Goal: Task Accomplishment & Management: Use online tool/utility

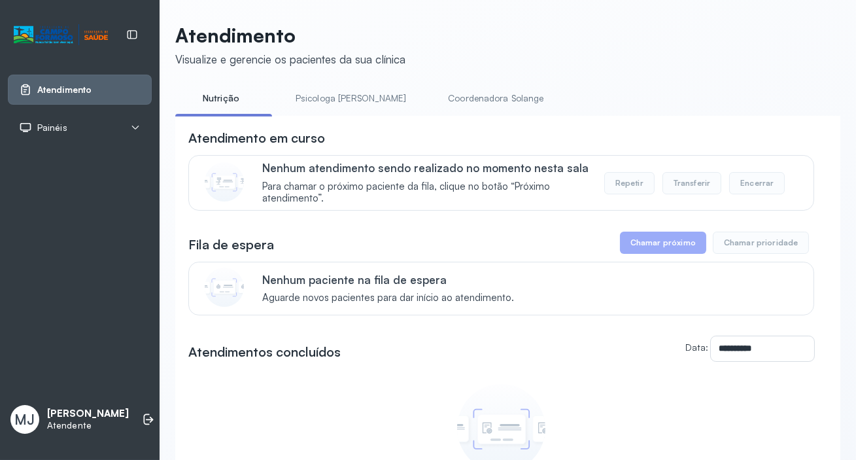
click at [70, 89] on span "Atendimento" at bounding box center [64, 89] width 54 height 11
click at [142, 413] on icon at bounding box center [148, 419] width 13 height 13
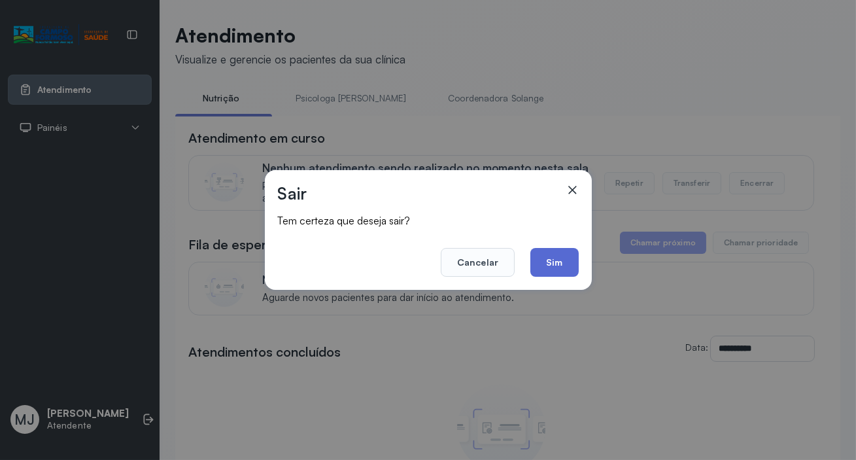
click at [571, 273] on button "Sim" at bounding box center [554, 262] width 48 height 29
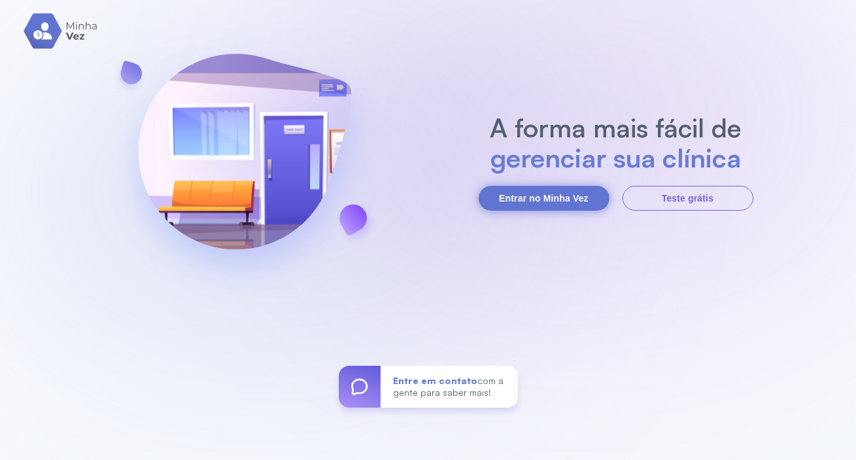
click at [549, 188] on button "Entrar no Minha Vez" at bounding box center [544, 198] width 131 height 25
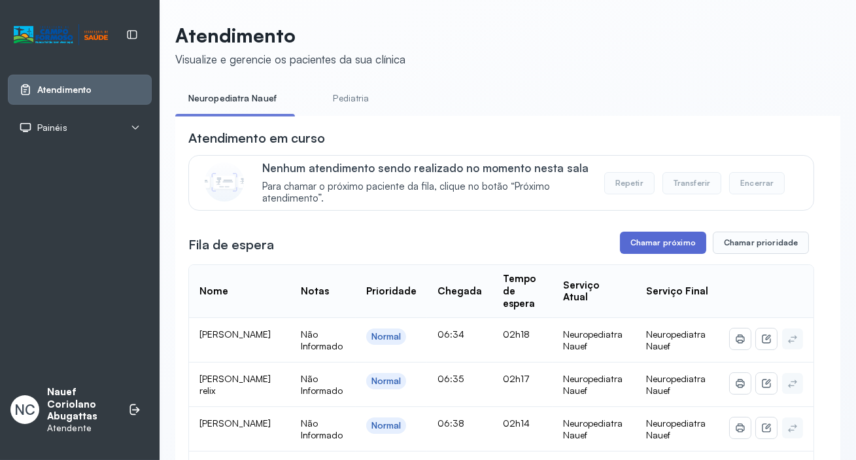
click at [647, 239] on button "Chamar próximo" at bounding box center [663, 242] width 86 height 22
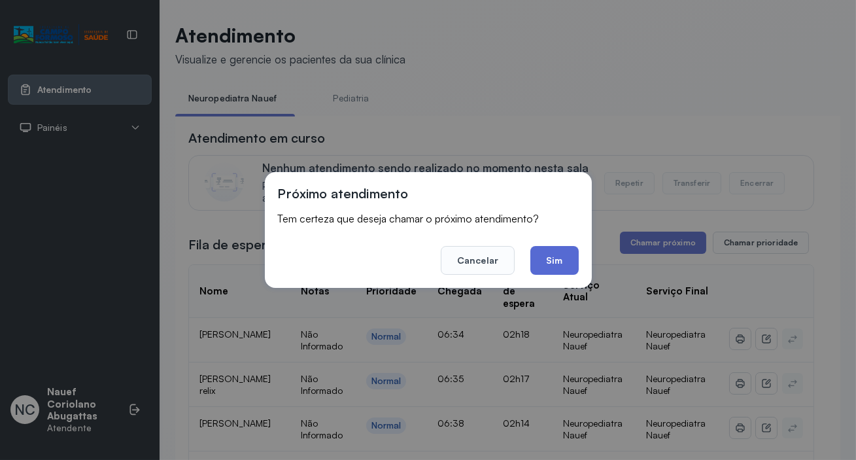
click at [554, 275] on button "Sim" at bounding box center [554, 260] width 48 height 29
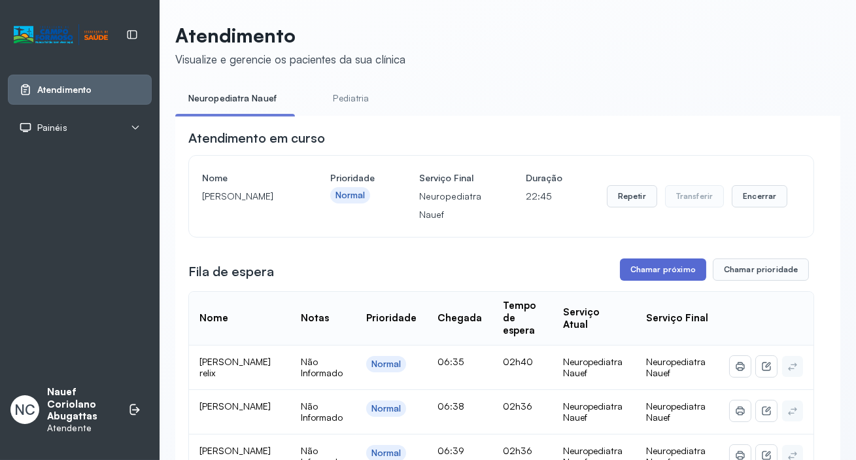
click at [659, 265] on button "Chamar próximo" at bounding box center [663, 269] width 86 height 22
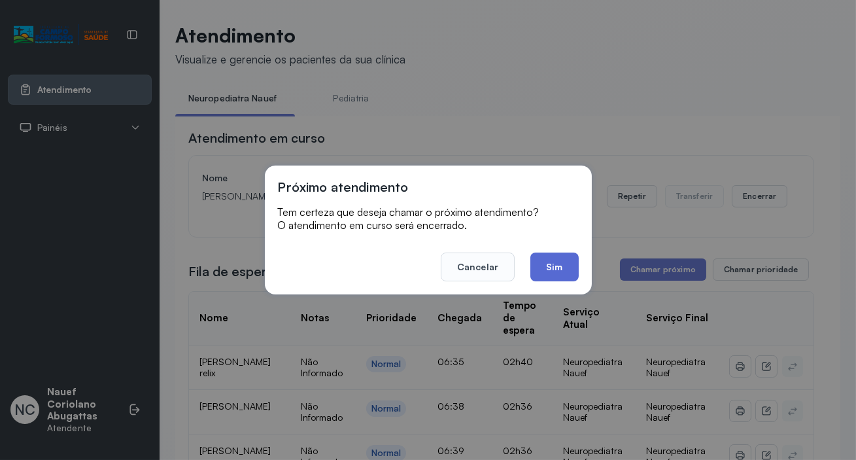
click at [557, 273] on button "Sim" at bounding box center [554, 266] width 48 height 29
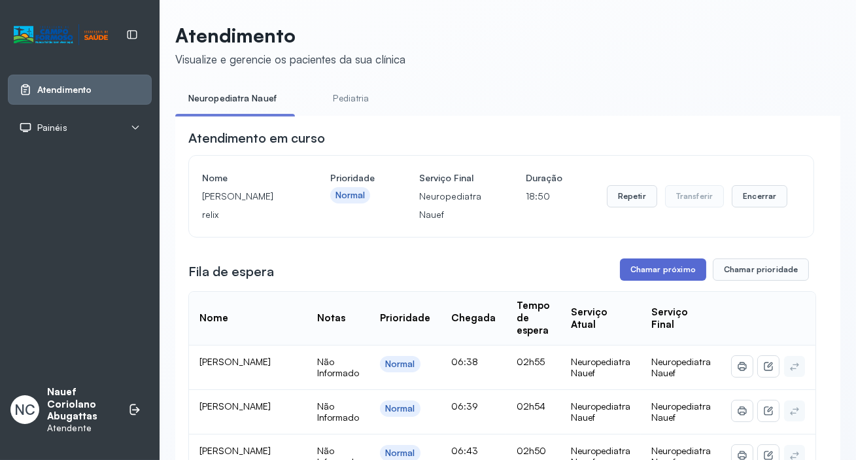
click at [649, 280] on button "Chamar próximo" at bounding box center [663, 269] width 86 height 22
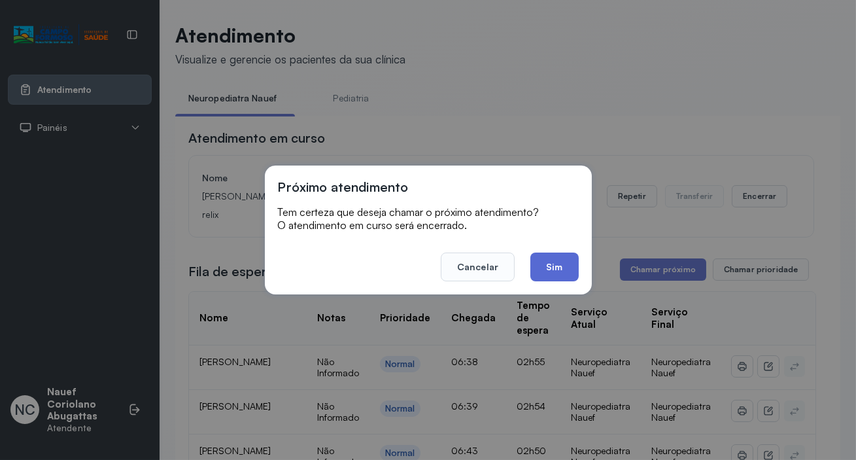
click at [552, 269] on button "Sim" at bounding box center [554, 266] width 48 height 29
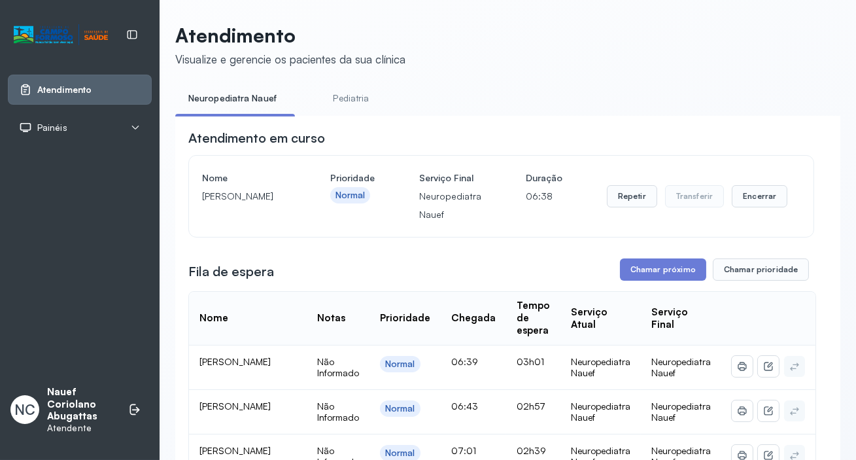
drag, startPoint x: 226, startPoint y: 201, endPoint x: 276, endPoint y: 211, distance: 50.7
click at [276, 205] on p "Adriel Ryan vieira da silva" at bounding box center [244, 196] width 84 height 18
click at [683, 268] on button "Chamar próximo" at bounding box center [663, 269] width 86 height 22
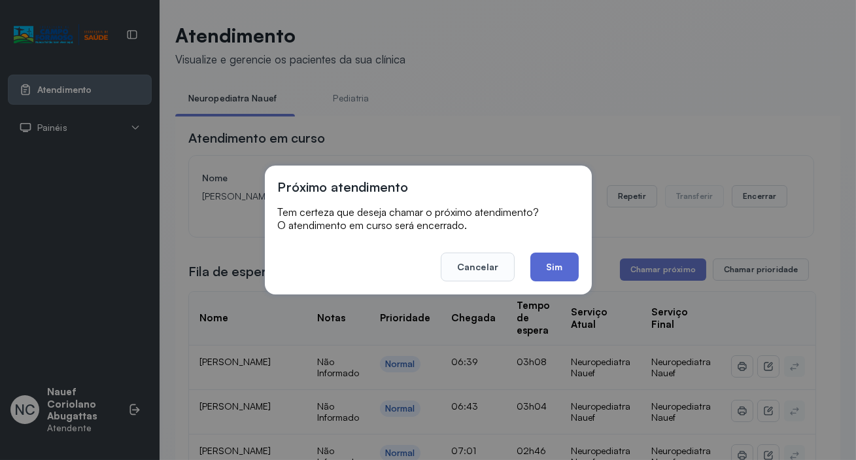
drag, startPoint x: 555, startPoint y: 262, endPoint x: 421, endPoint y: 172, distance: 161.2
click at [555, 261] on button "Sim" at bounding box center [554, 266] width 48 height 29
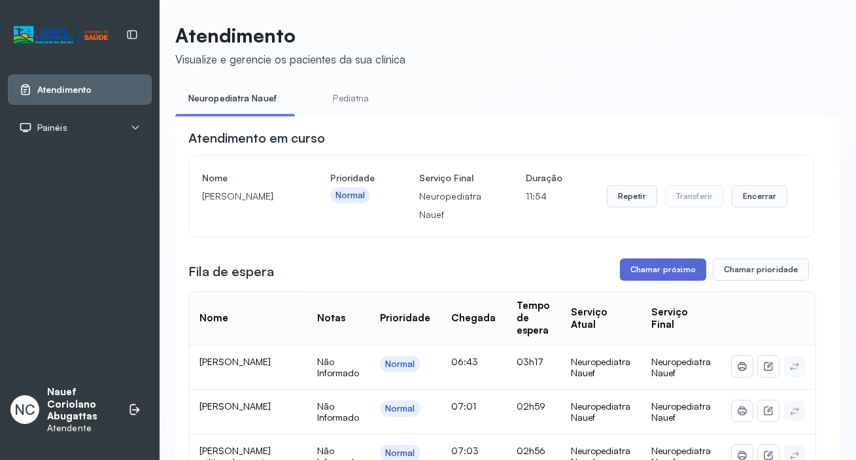
click at [637, 270] on button "Chamar próximo" at bounding box center [663, 269] width 86 height 22
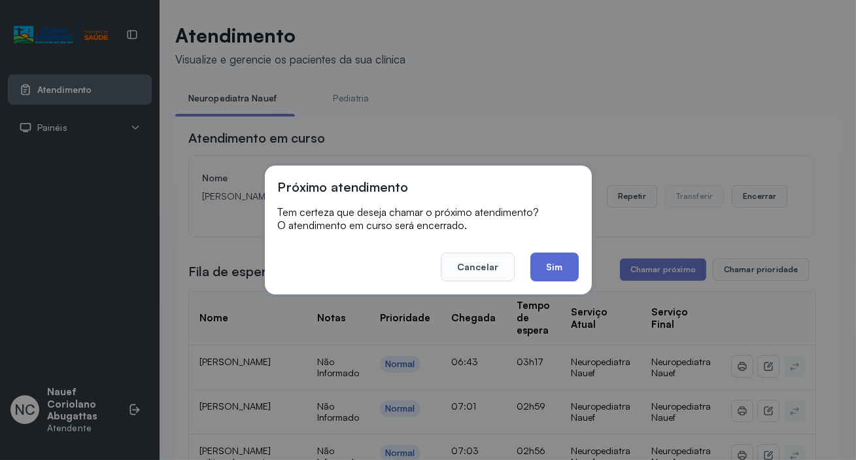
click at [565, 265] on button "Sim" at bounding box center [554, 266] width 48 height 29
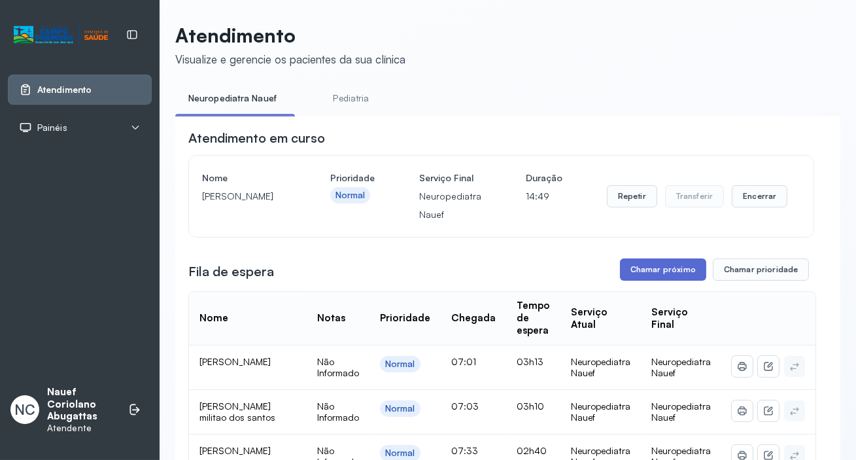
click at [649, 278] on button "Chamar próximo" at bounding box center [663, 269] width 86 height 22
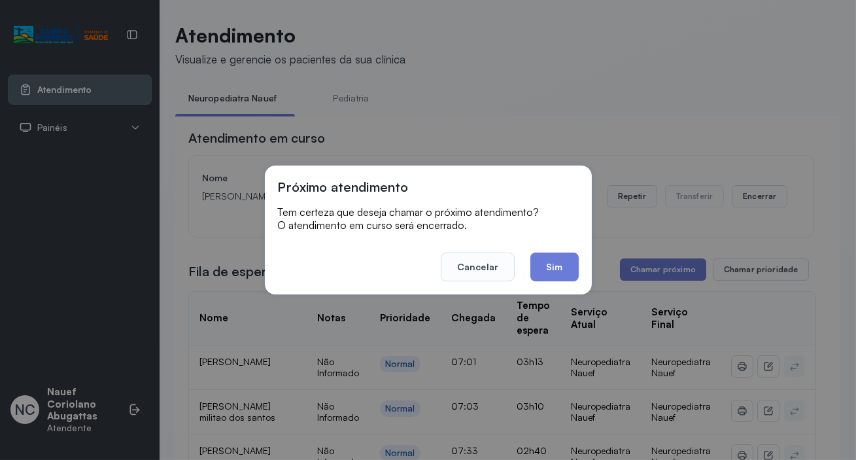
drag, startPoint x: 548, startPoint y: 263, endPoint x: 411, endPoint y: 195, distance: 152.6
click at [548, 260] on button "Sim" at bounding box center [554, 266] width 48 height 29
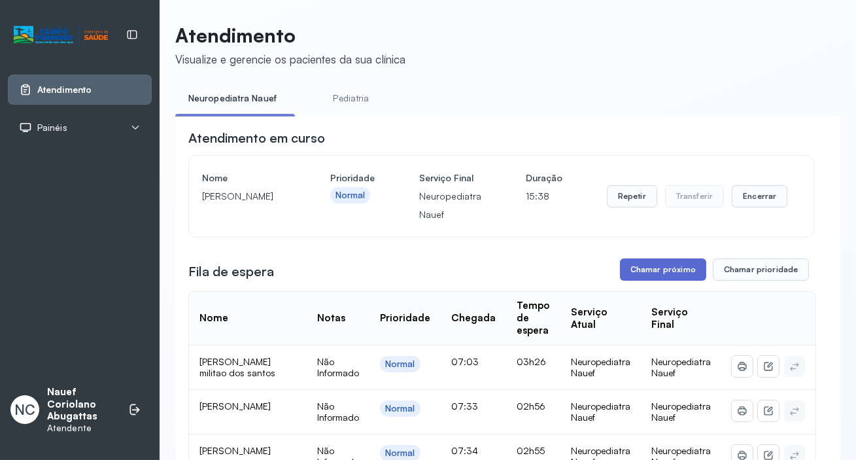
click at [640, 267] on button "Chamar próximo" at bounding box center [663, 269] width 86 height 22
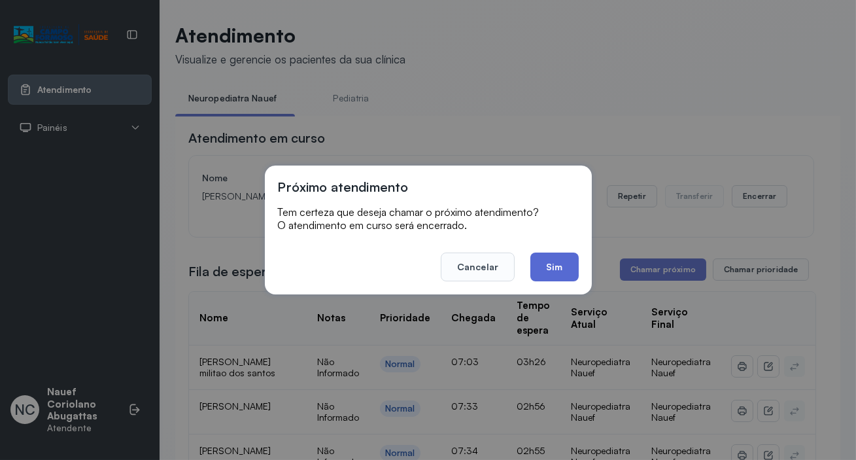
click at [559, 268] on button "Sim" at bounding box center [554, 266] width 48 height 29
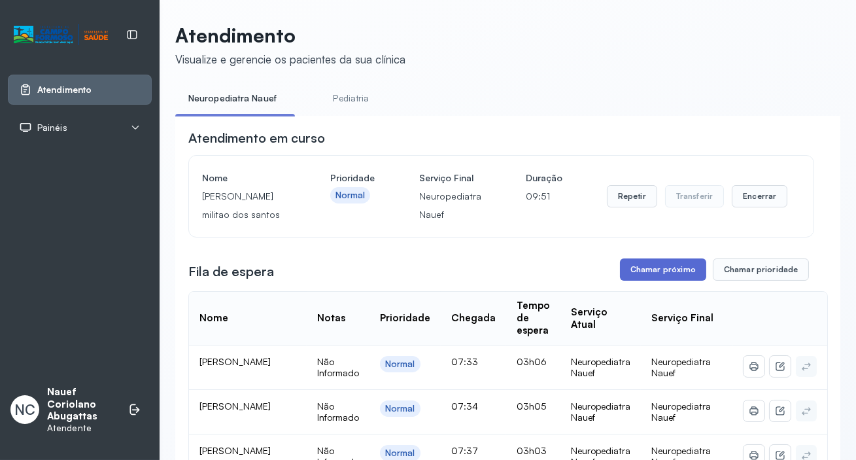
click at [668, 275] on button "Chamar próximo" at bounding box center [663, 269] width 86 height 22
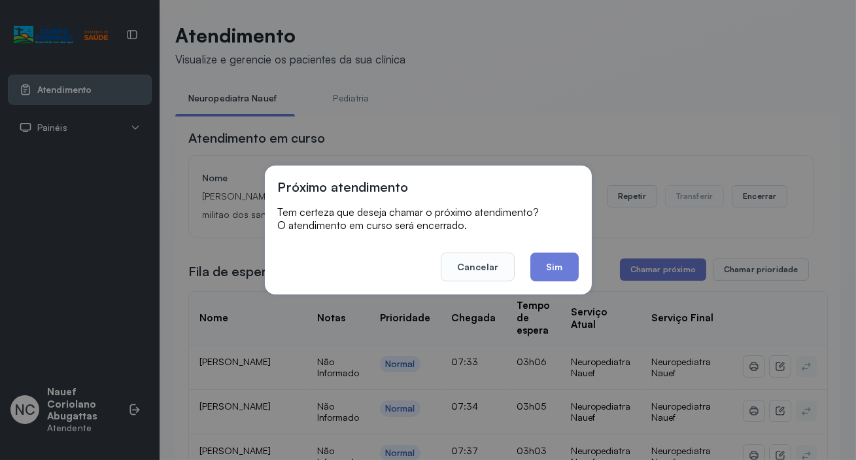
click at [573, 273] on button "Sim" at bounding box center [554, 266] width 48 height 29
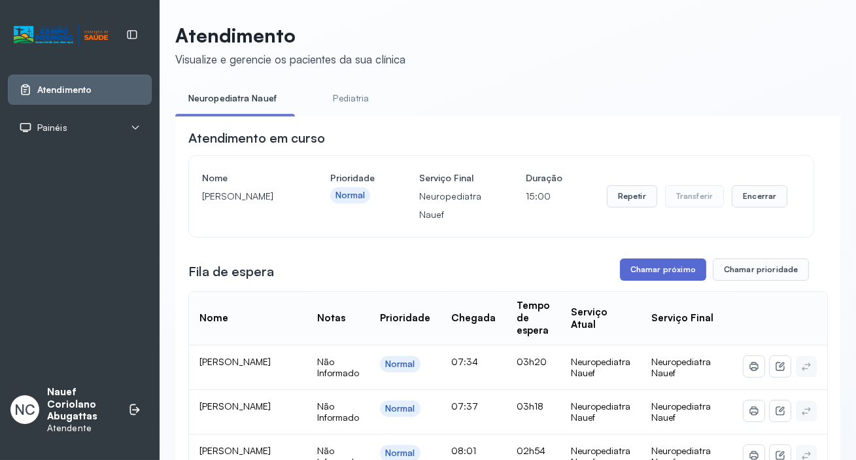
click at [667, 280] on button "Chamar próximo" at bounding box center [663, 269] width 86 height 22
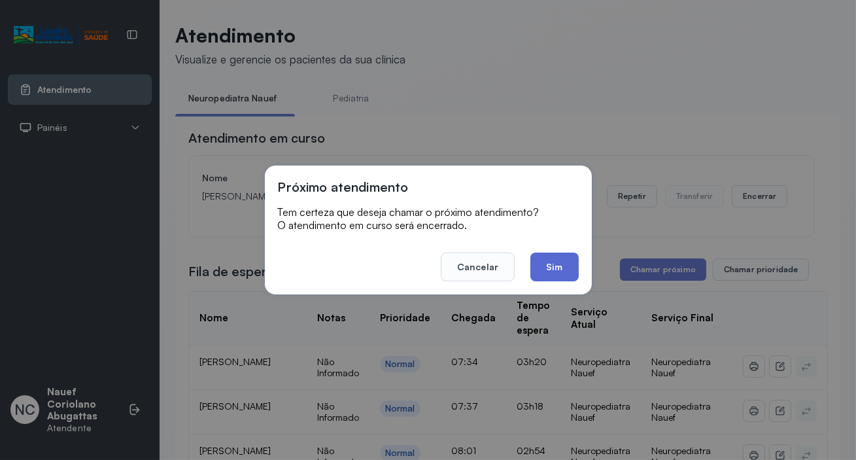
click at [575, 270] on button "Sim" at bounding box center [554, 266] width 48 height 29
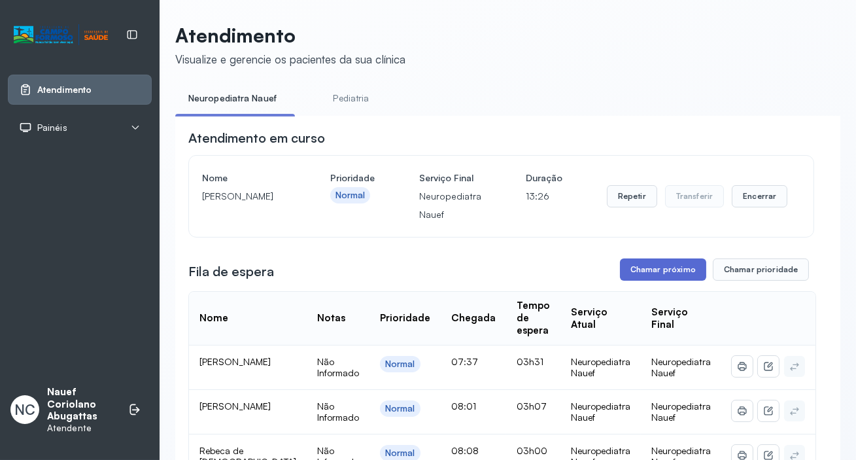
click at [656, 279] on button "Chamar próximo" at bounding box center [663, 269] width 86 height 22
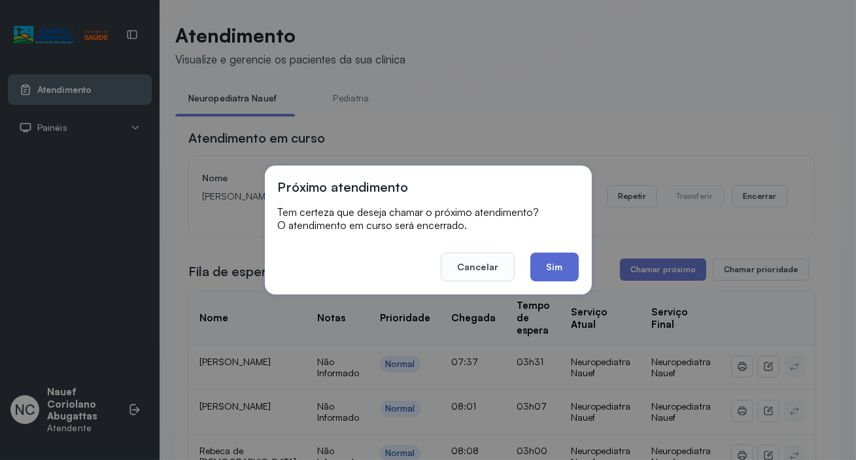
click at [558, 268] on button "Sim" at bounding box center [554, 266] width 48 height 29
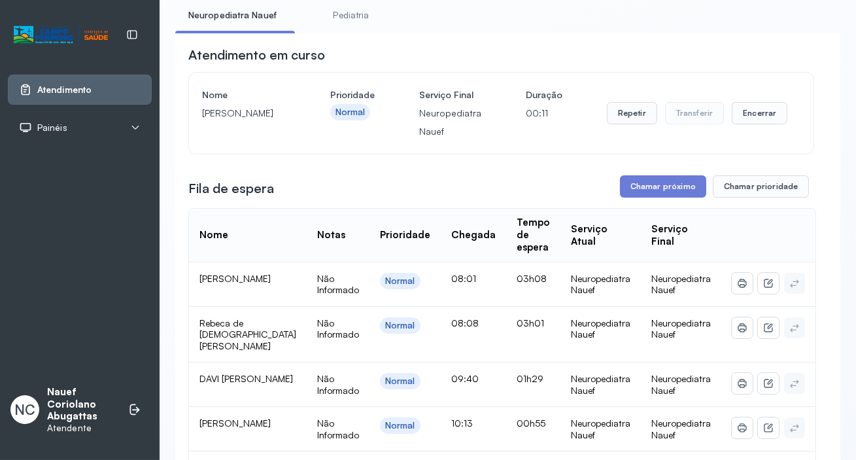
scroll to position [59, 0]
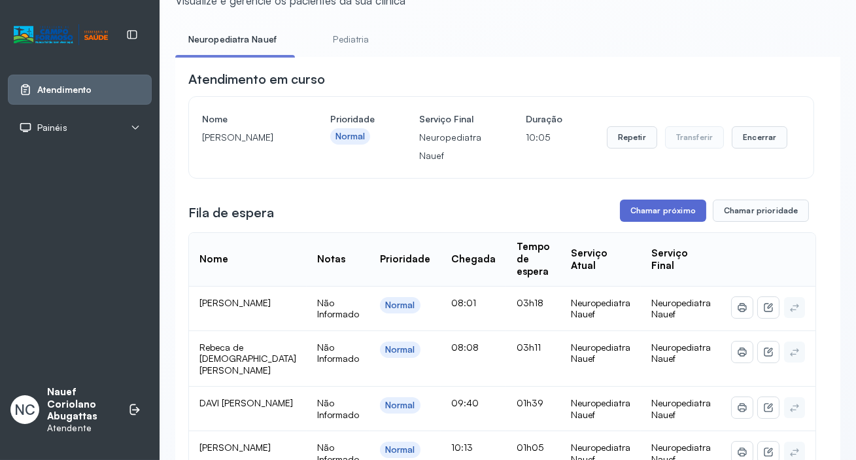
click at [651, 203] on button "Chamar próximo" at bounding box center [663, 210] width 86 height 22
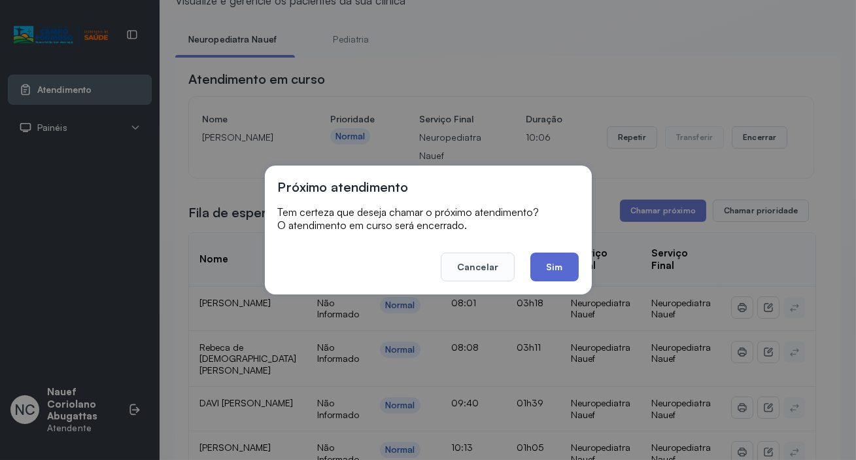
click at [544, 266] on button "Sim" at bounding box center [554, 266] width 48 height 29
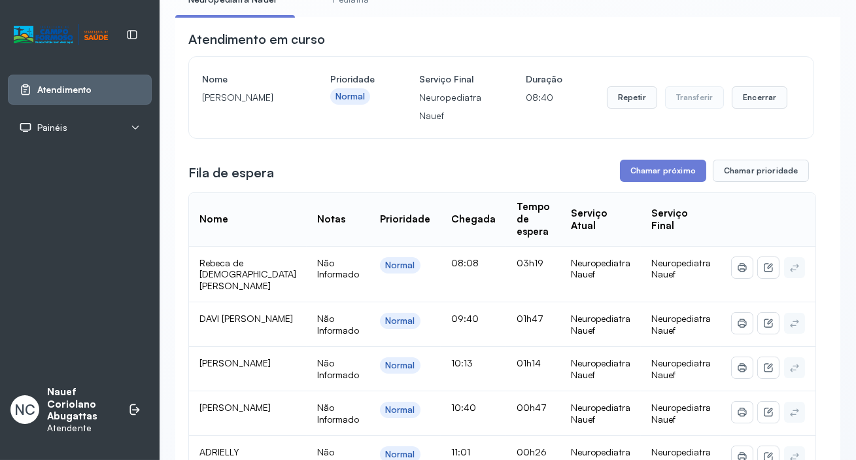
scroll to position [118, 0]
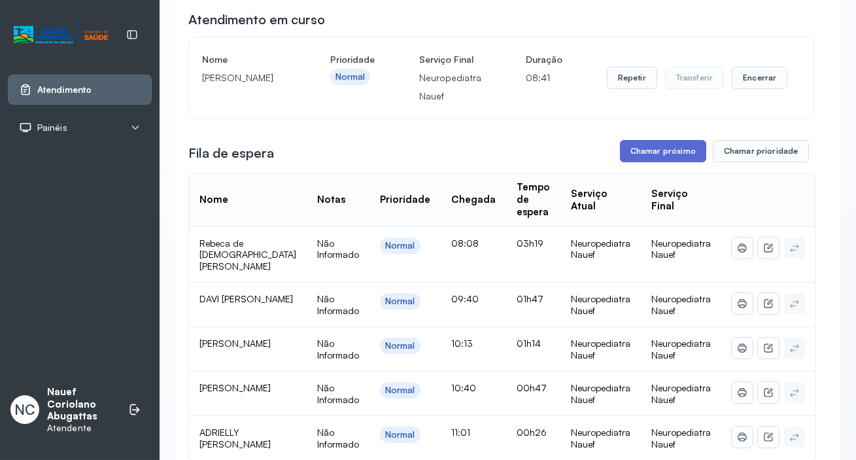
click at [651, 152] on button "Chamar próximo" at bounding box center [663, 151] width 86 height 22
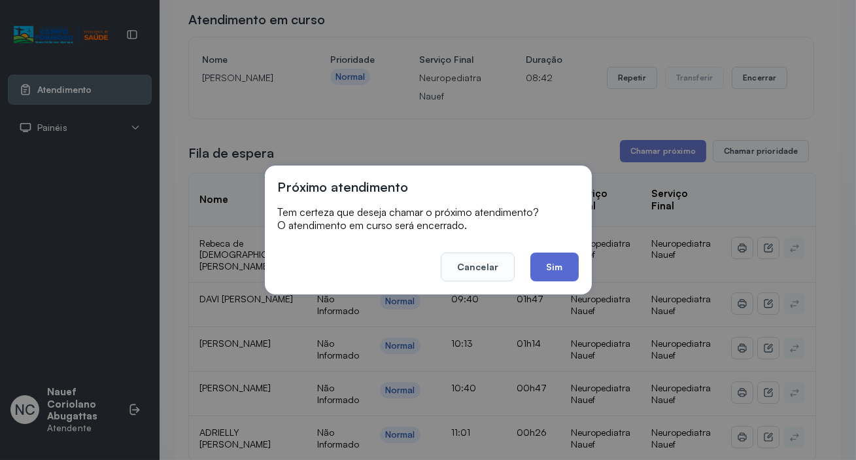
click at [568, 258] on button "Sim" at bounding box center [554, 266] width 48 height 29
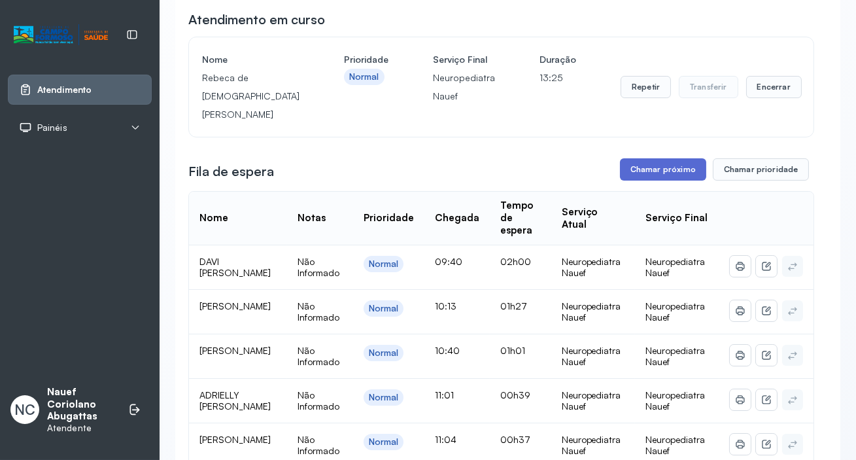
click at [641, 158] on button "Chamar próximo" at bounding box center [663, 169] width 86 height 22
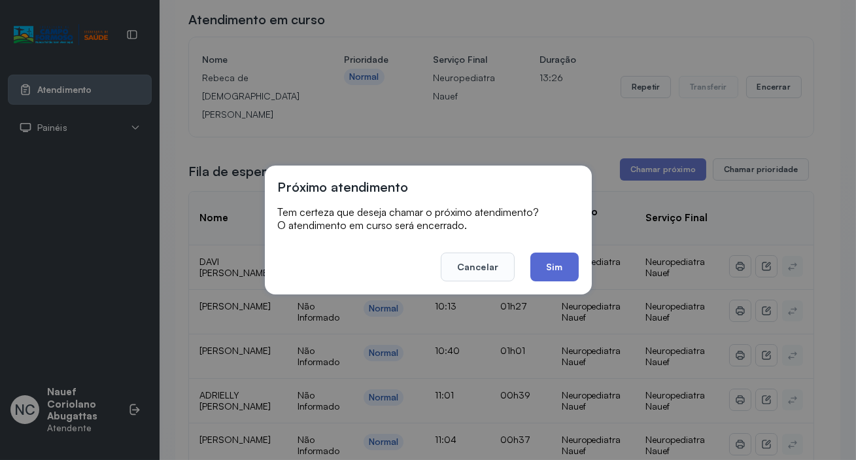
click at [571, 264] on button "Sim" at bounding box center [554, 266] width 48 height 29
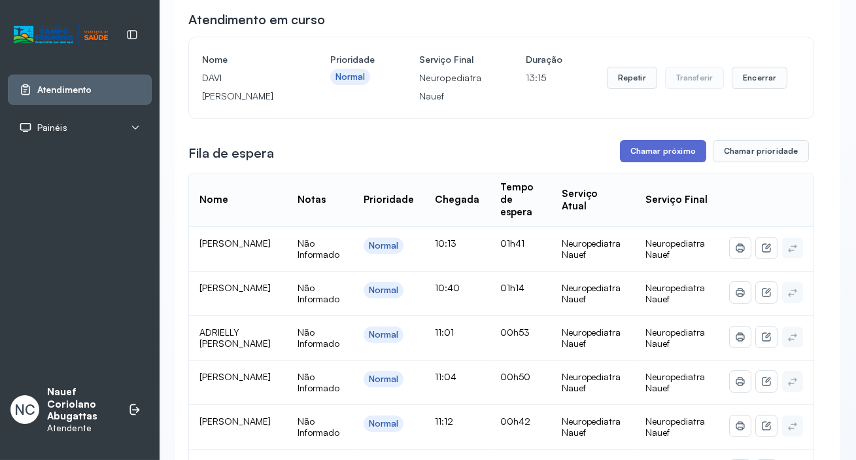
click at [682, 150] on button "Chamar próximo" at bounding box center [663, 151] width 86 height 22
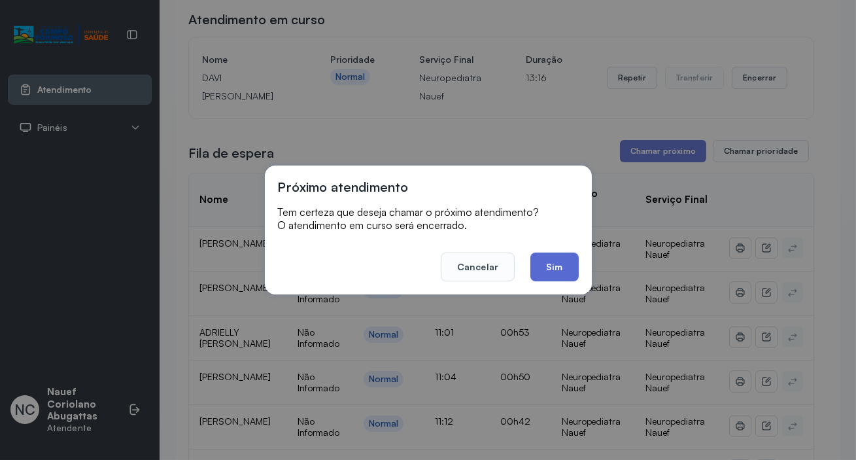
click at [565, 270] on button "Sim" at bounding box center [554, 266] width 48 height 29
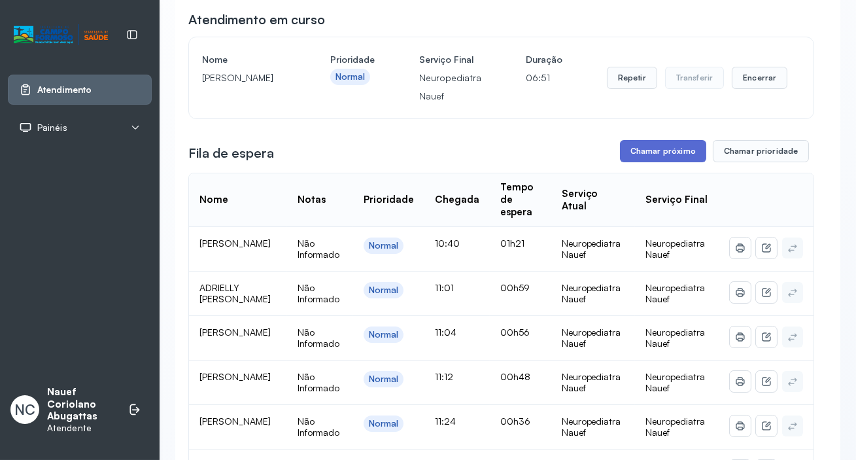
click at [626, 150] on button "Chamar próximo" at bounding box center [663, 151] width 86 height 22
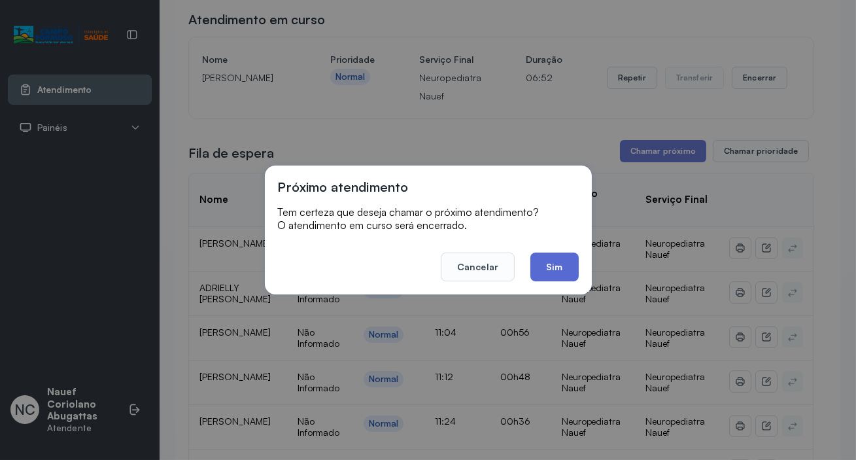
click at [549, 262] on button "Sim" at bounding box center [554, 266] width 48 height 29
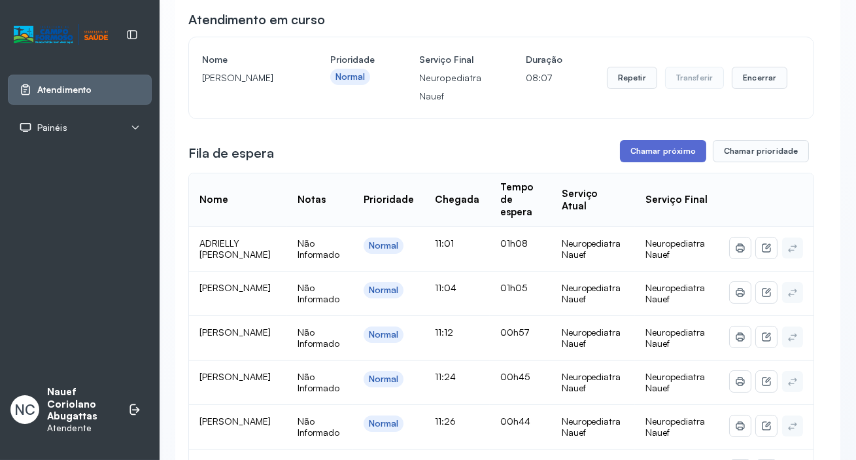
click at [640, 149] on button "Chamar próximo" at bounding box center [663, 151] width 86 height 22
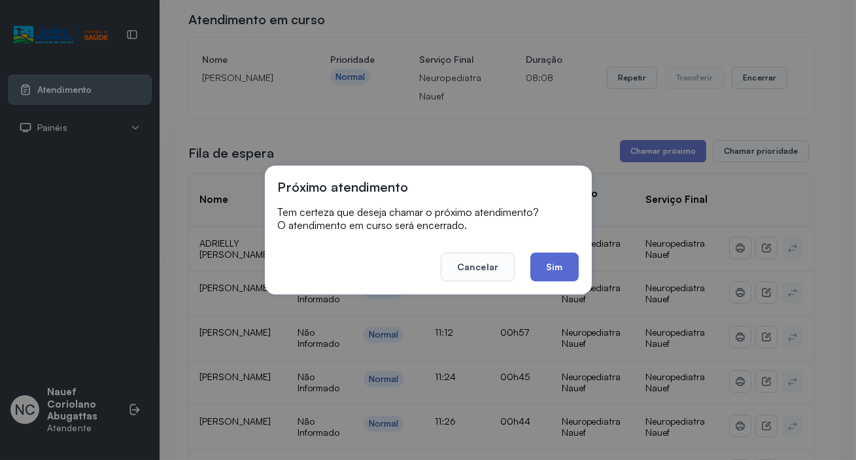
click at [541, 263] on button "Sim" at bounding box center [554, 266] width 48 height 29
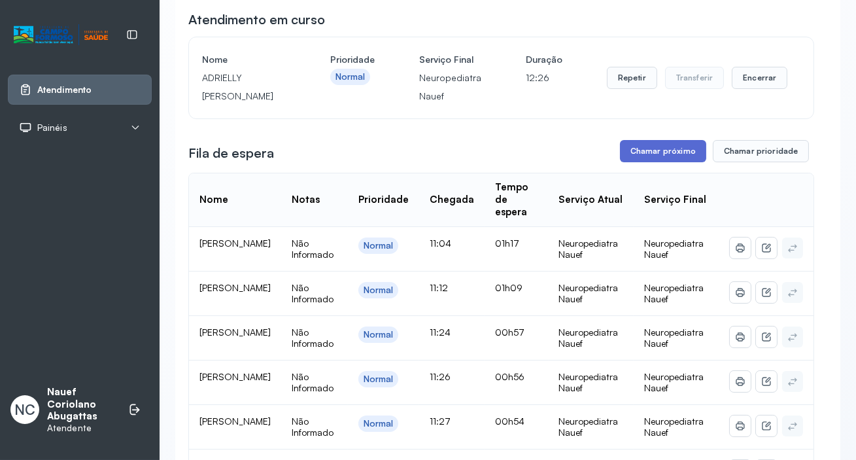
click at [645, 146] on button "Chamar próximo" at bounding box center [663, 151] width 86 height 22
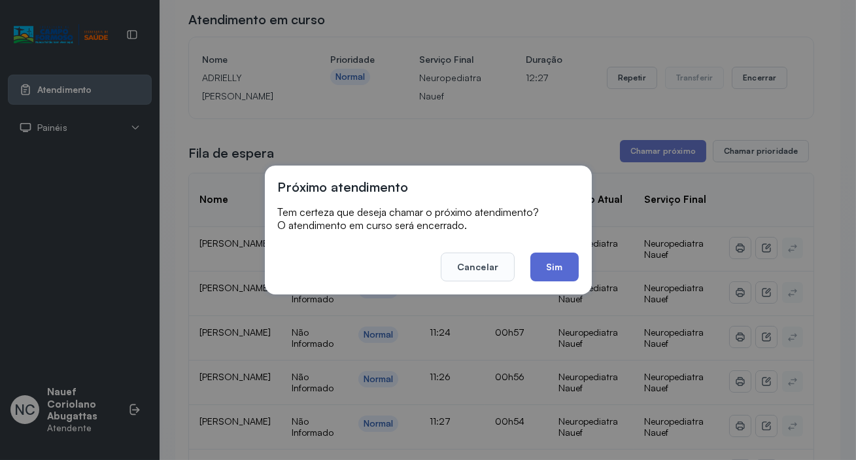
click at [549, 263] on button "Sim" at bounding box center [554, 266] width 48 height 29
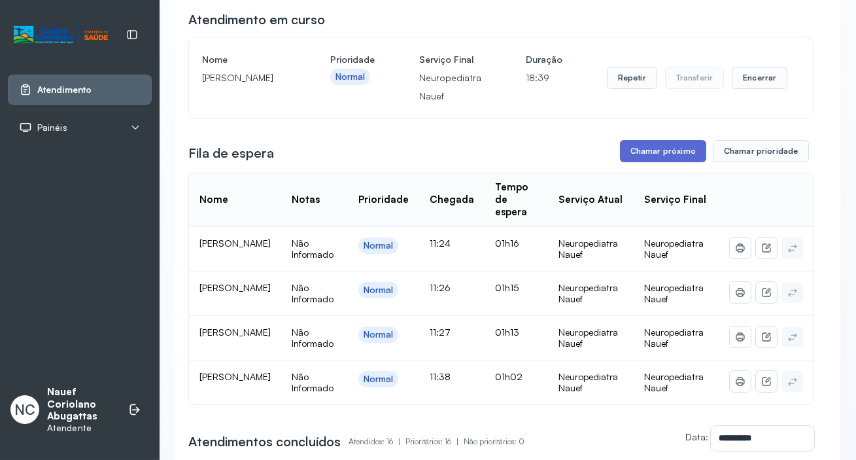
click at [636, 148] on button "Chamar próximo" at bounding box center [663, 151] width 86 height 22
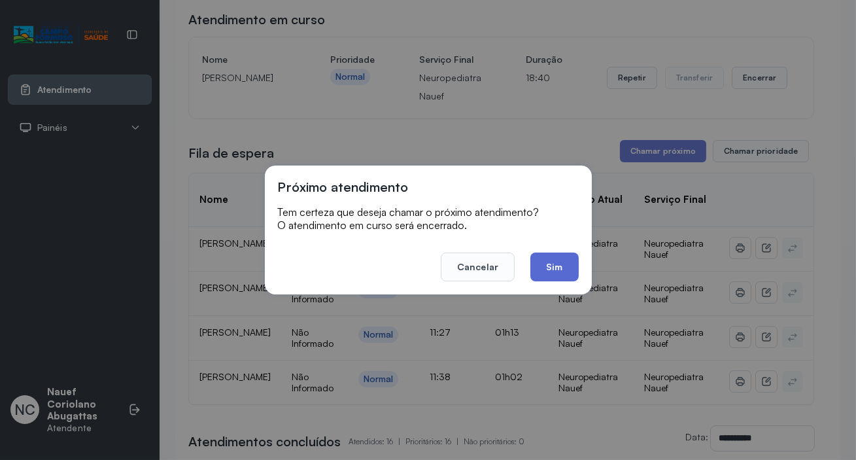
click at [558, 271] on button "Sim" at bounding box center [554, 266] width 48 height 29
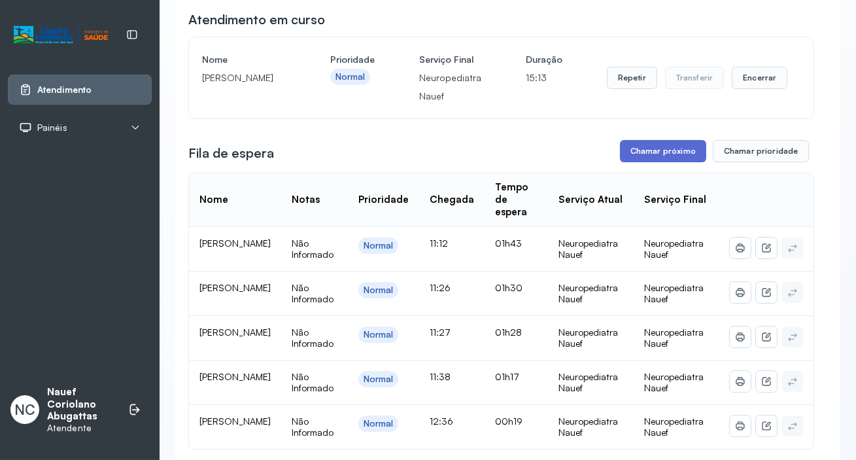
click at [669, 157] on button "Chamar próximo" at bounding box center [663, 151] width 86 height 22
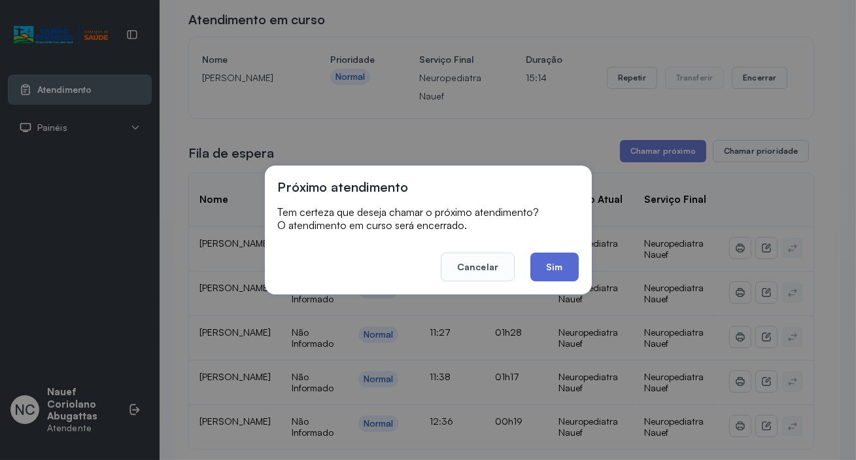
click at [541, 254] on button "Sim" at bounding box center [554, 266] width 48 height 29
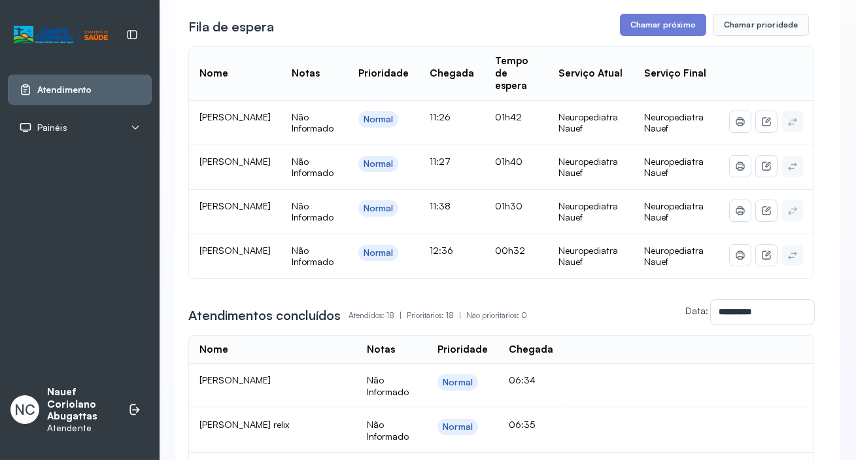
scroll to position [174, 0]
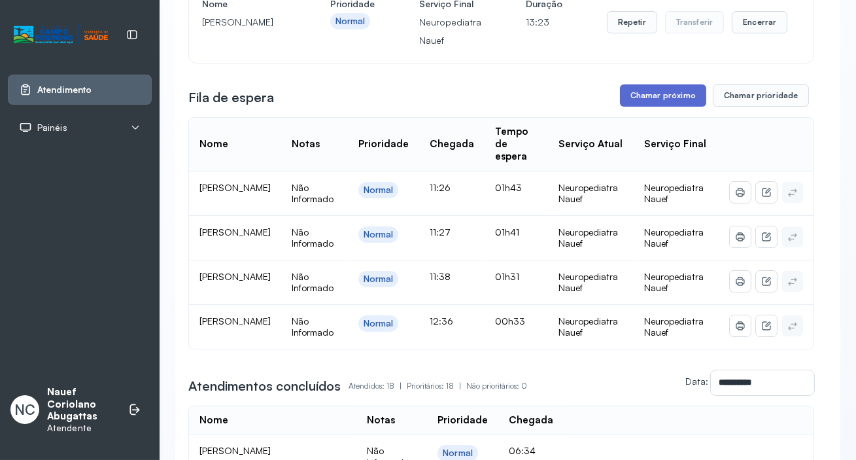
click at [643, 95] on button "Chamar próximo" at bounding box center [663, 95] width 86 height 22
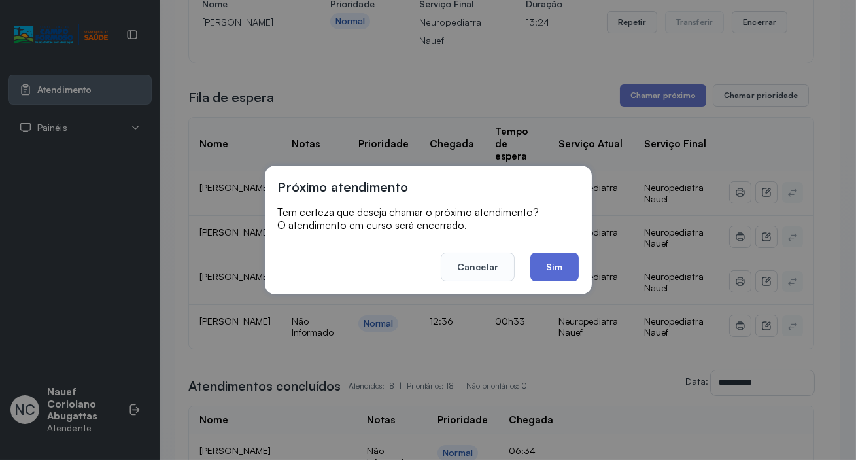
click at [560, 263] on button "Sim" at bounding box center [554, 266] width 48 height 29
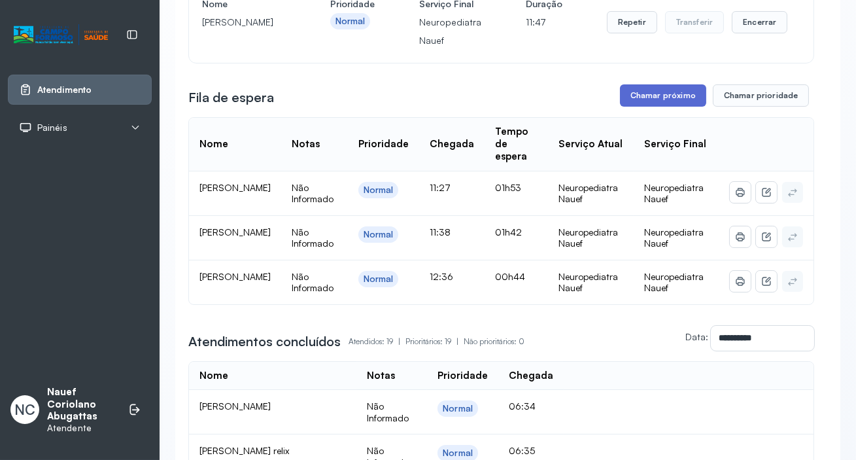
click at [641, 97] on button "Chamar próximo" at bounding box center [663, 95] width 86 height 22
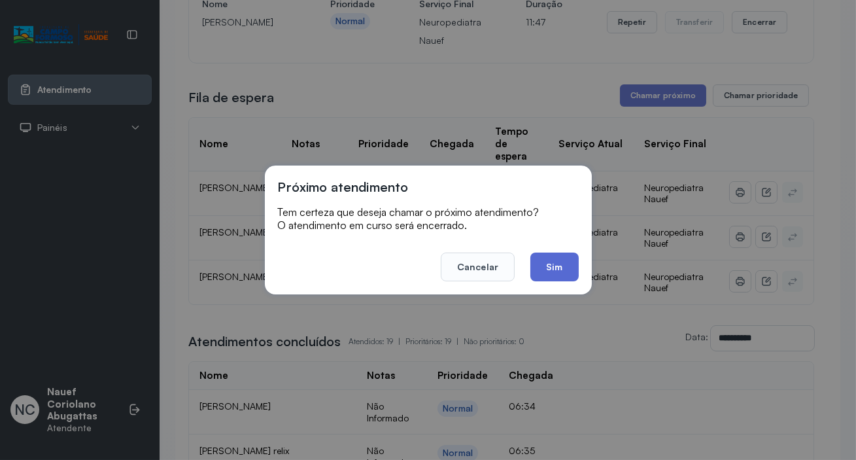
click at [541, 262] on button "Sim" at bounding box center [554, 266] width 48 height 29
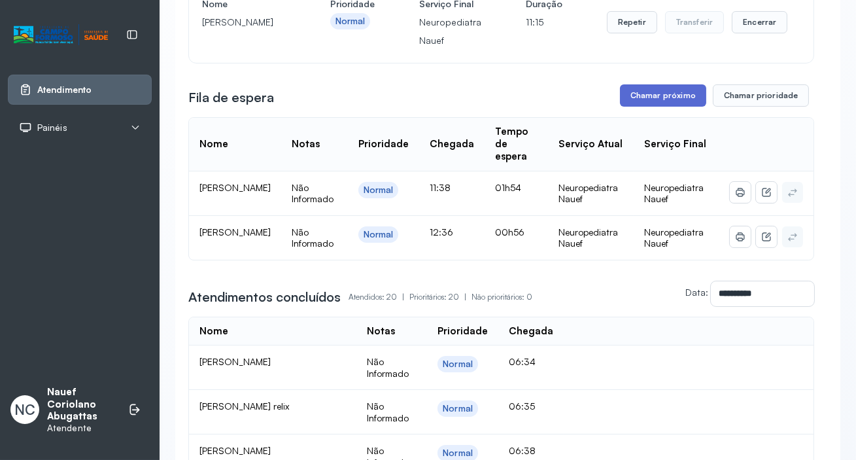
click at [662, 107] on button "Chamar próximo" at bounding box center [663, 95] width 86 height 22
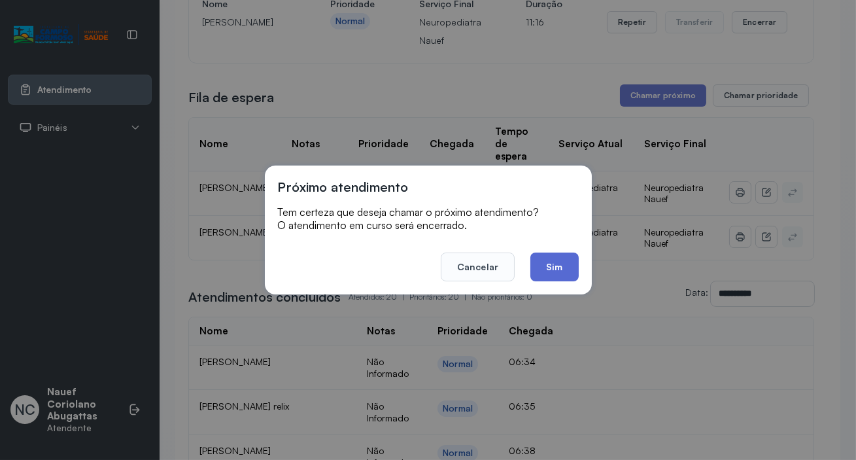
click at [574, 263] on button "Sim" at bounding box center [554, 266] width 48 height 29
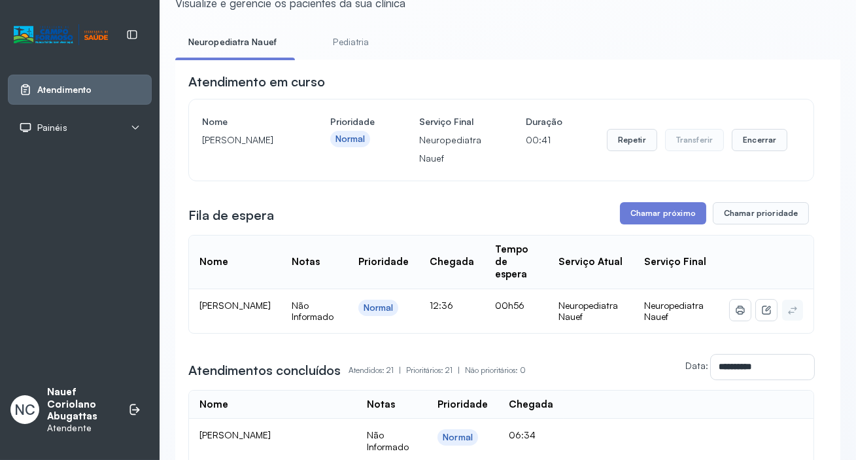
scroll to position [55, 0]
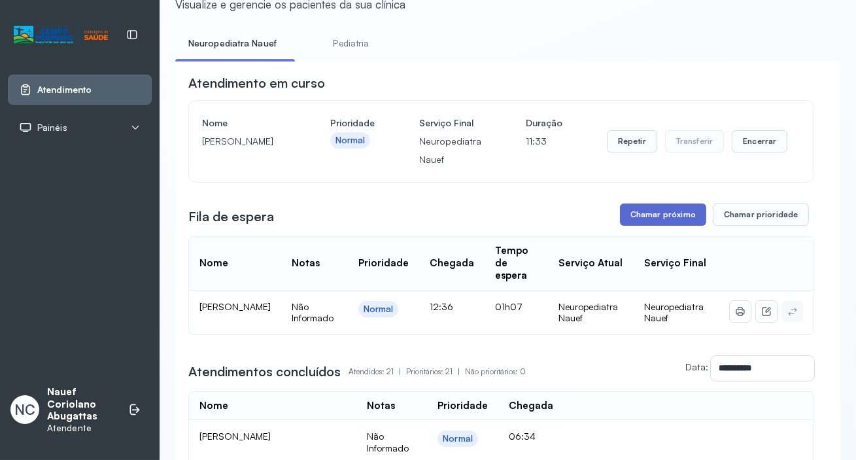
click at [637, 226] on button "Chamar próximo" at bounding box center [663, 214] width 86 height 22
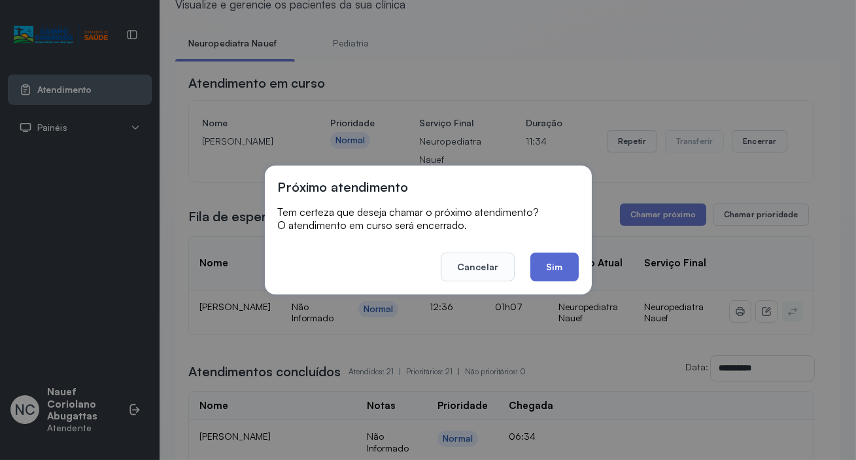
click at [566, 269] on button "Sim" at bounding box center [554, 266] width 48 height 29
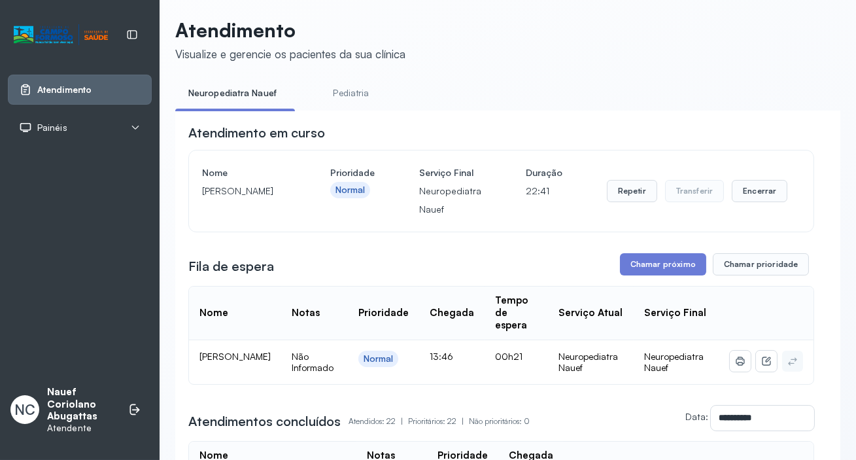
scroll to position [0, 0]
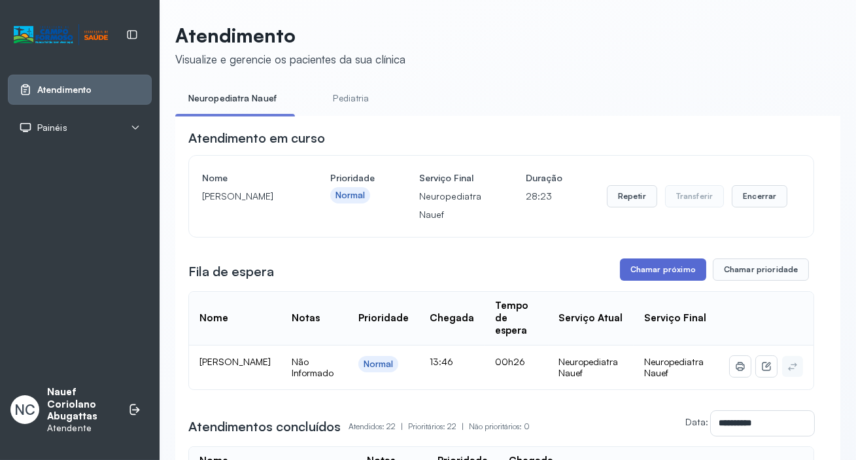
click at [657, 268] on button "Chamar próximo" at bounding box center [663, 269] width 86 height 22
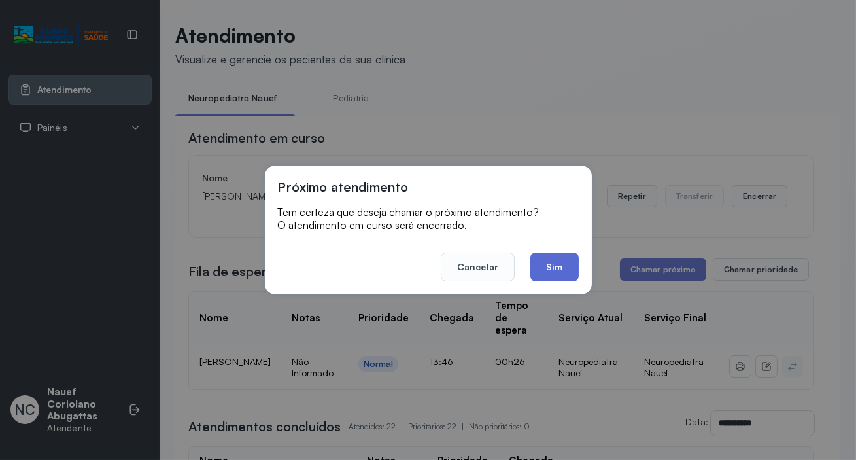
click at [545, 271] on button "Sim" at bounding box center [554, 266] width 48 height 29
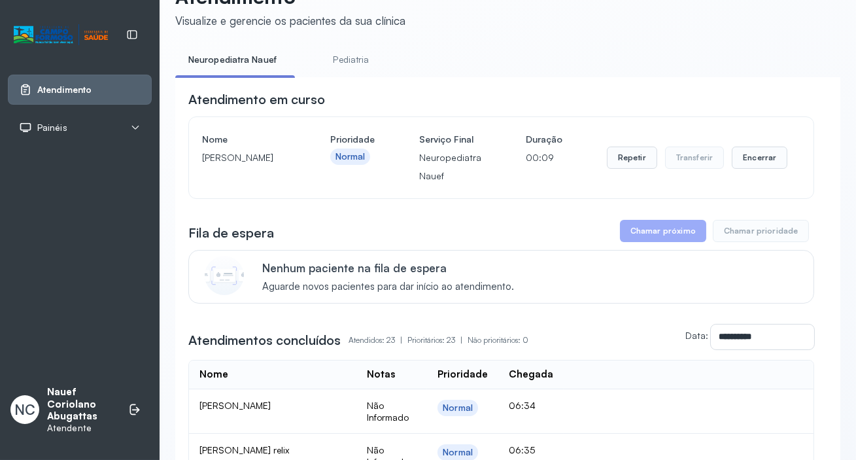
scroll to position [59, 0]
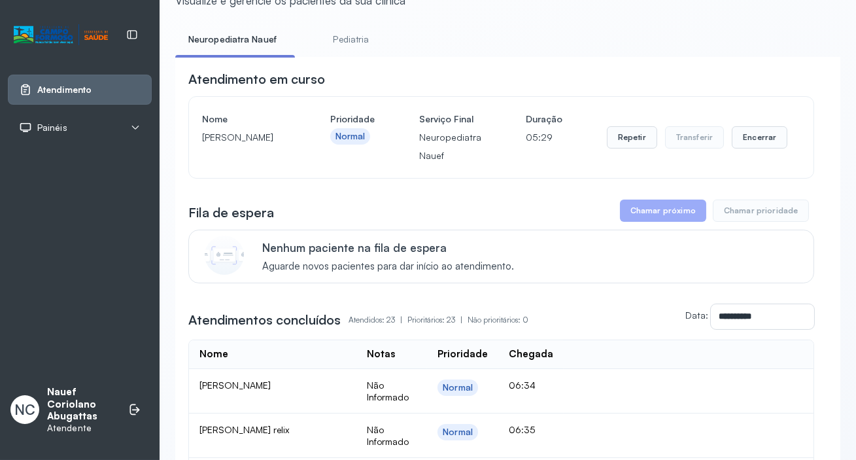
drag, startPoint x: 202, startPoint y: 137, endPoint x: 246, endPoint y: 173, distance: 56.3
click at [246, 146] on p "MARCOS ANTONIO DOS SANTOS FERREIRA" at bounding box center [244, 137] width 84 height 18
copy p "MARCOS ANTONIO DOS SANTOS FERREIRA"
